Goal: Navigation & Orientation: Find specific page/section

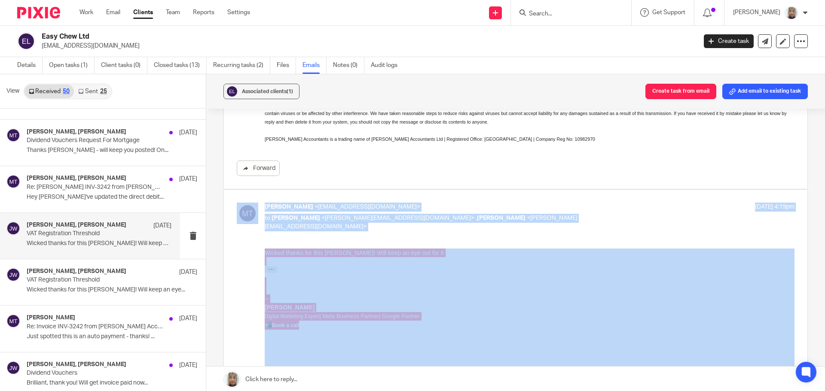
scroll to position [258, 0]
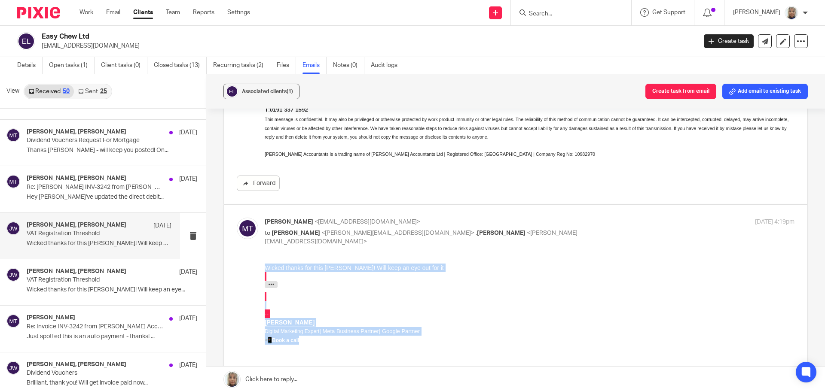
click at [494, 279] on div "Wicked thanks for this [PERSON_NAME]! Will keep an eye out for it [DATE][DATE] …" at bounding box center [529, 322] width 529 height 116
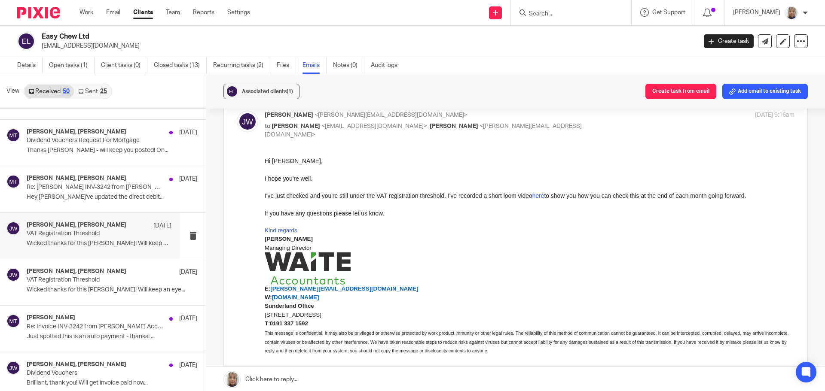
scroll to position [0, 0]
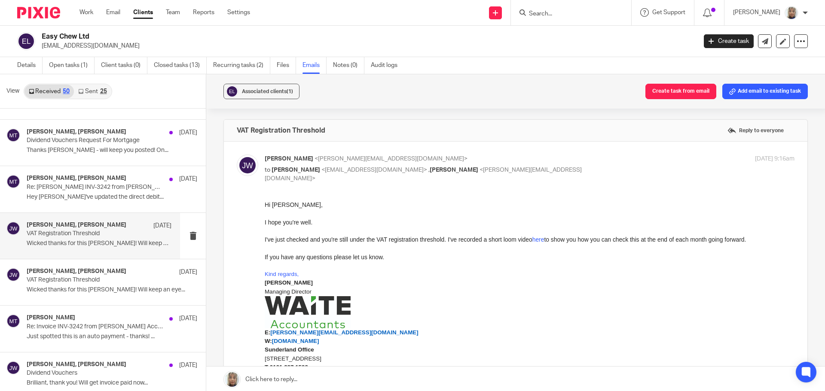
click at [53, 14] on img at bounding box center [38, 13] width 43 height 12
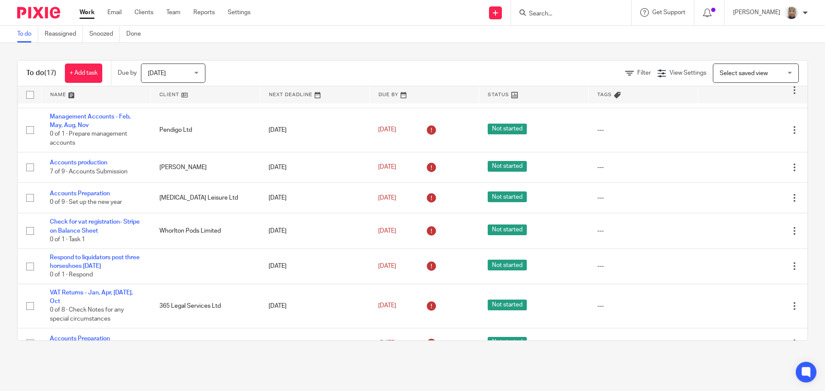
scroll to position [380, 0]
